Goal: Use online tool/utility

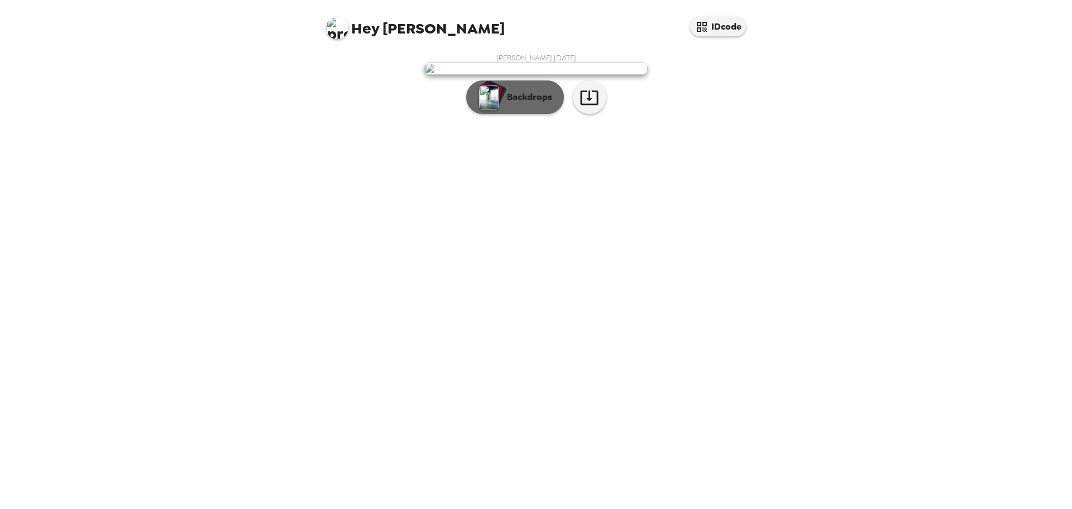
click at [519, 104] on p "Backdrops" at bounding box center [526, 96] width 51 height 13
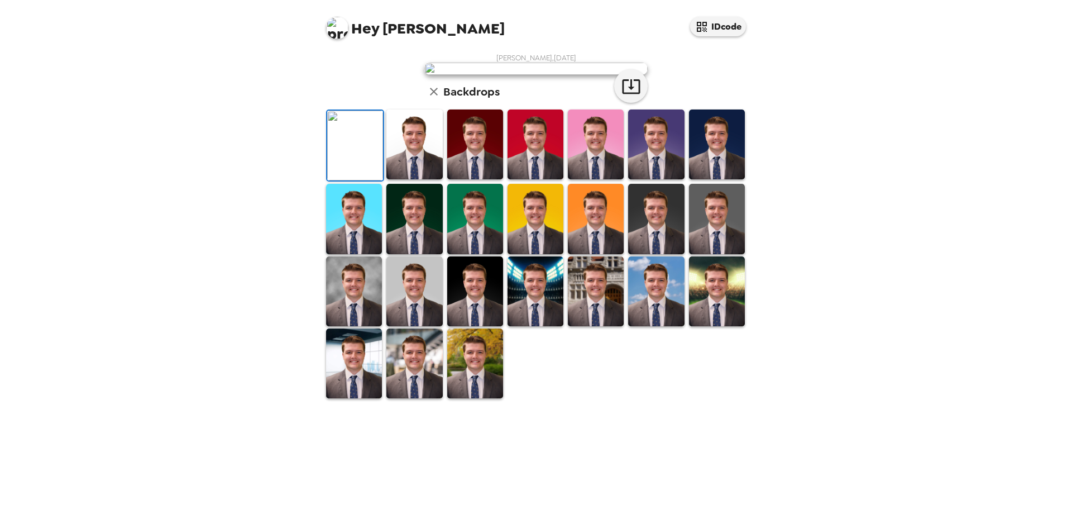
scroll to position [112, 0]
click at [362, 326] on img at bounding box center [354, 291] width 56 height 70
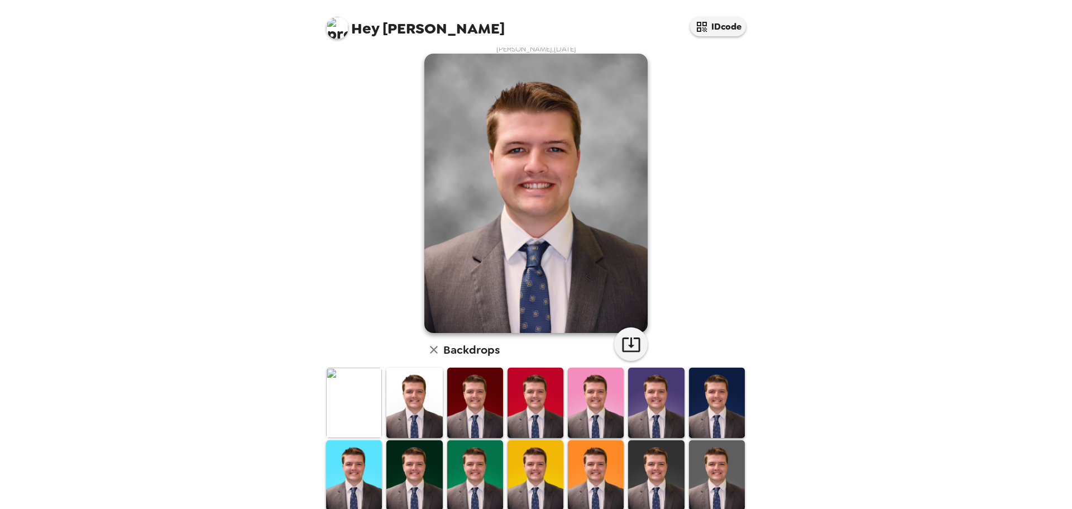
scroll to position [0, 0]
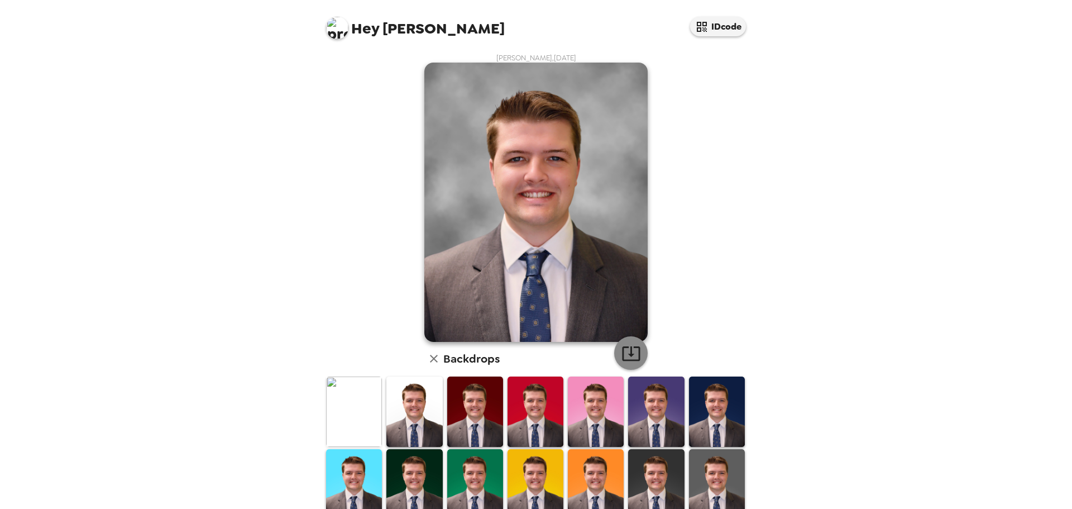
click at [628, 349] on icon "button" at bounding box center [631, 353] width 20 height 20
